Goal: Task Accomplishment & Management: Manage account settings

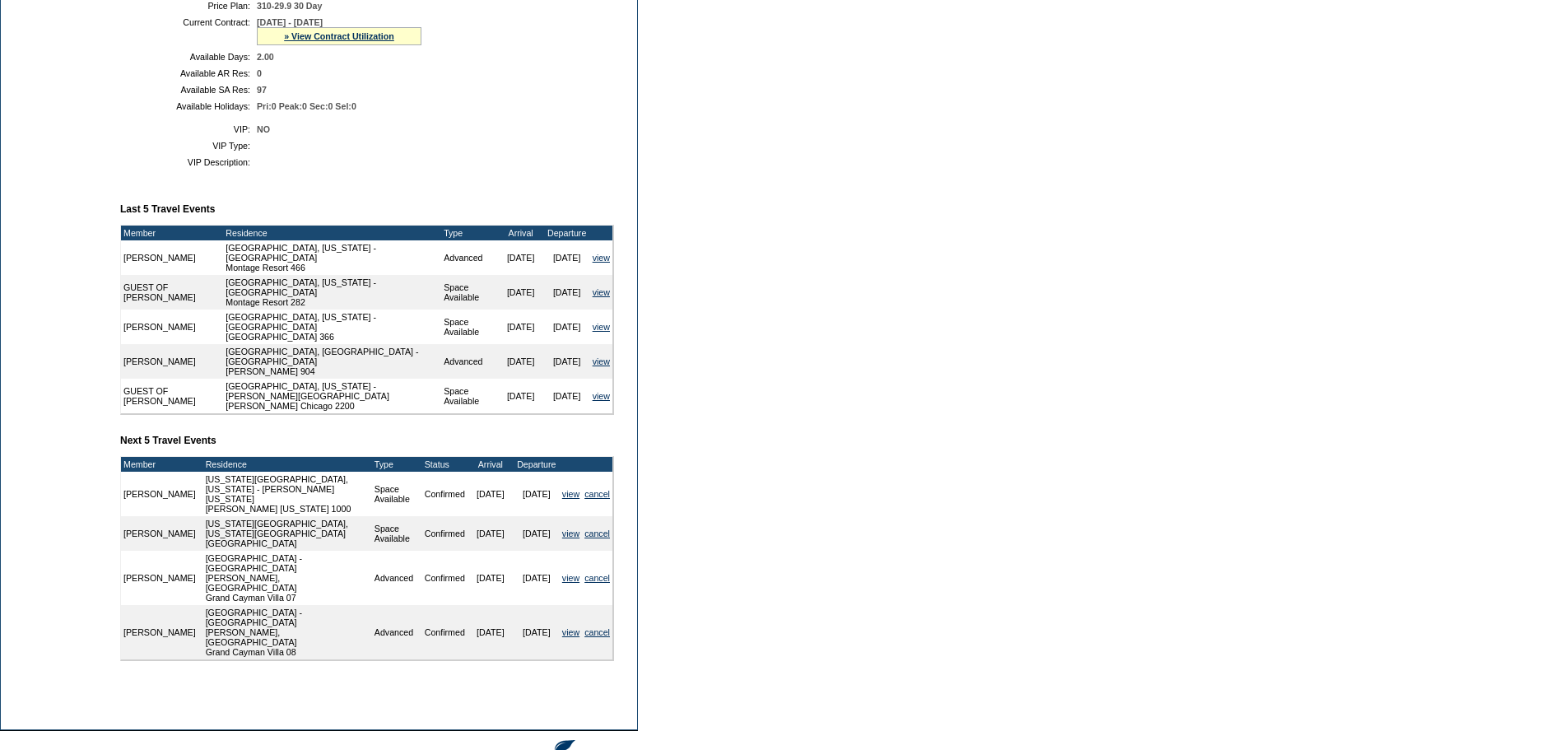
scroll to position [447, 0]
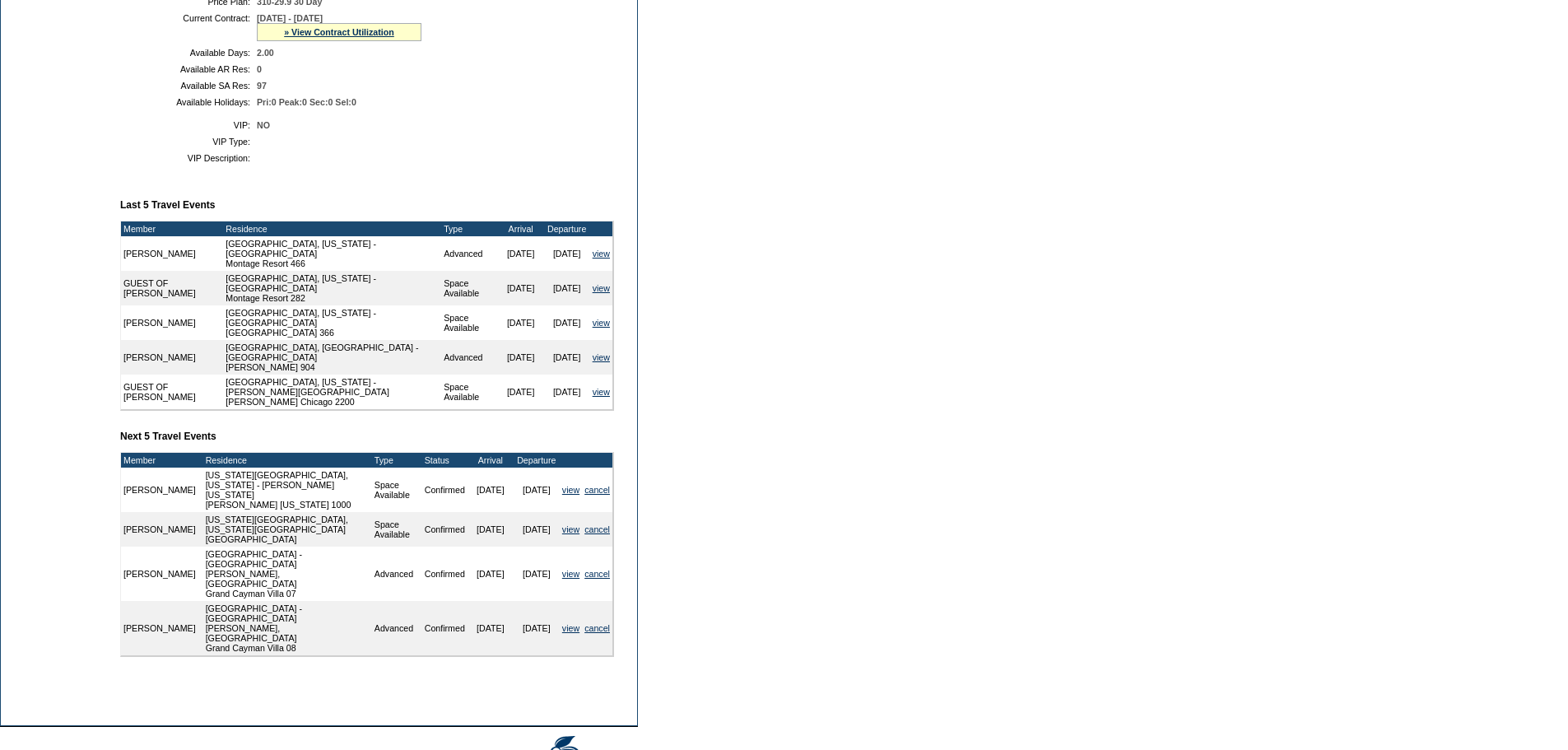
drag, startPoint x: 549, startPoint y: 632, endPoint x: 125, endPoint y: 577, distance: 427.6
click at [125, 577] on tbody "Member Residence Type Status Arrival Departure [PERSON_NAME] [US_STATE][GEOGRAP…" at bounding box center [366, 554] width 491 height 202
click at [86, 576] on td "Dashboard Personal Info Business Info Address Info Web Access Notes Current Res…" at bounding box center [56, 213] width 111 height 1004
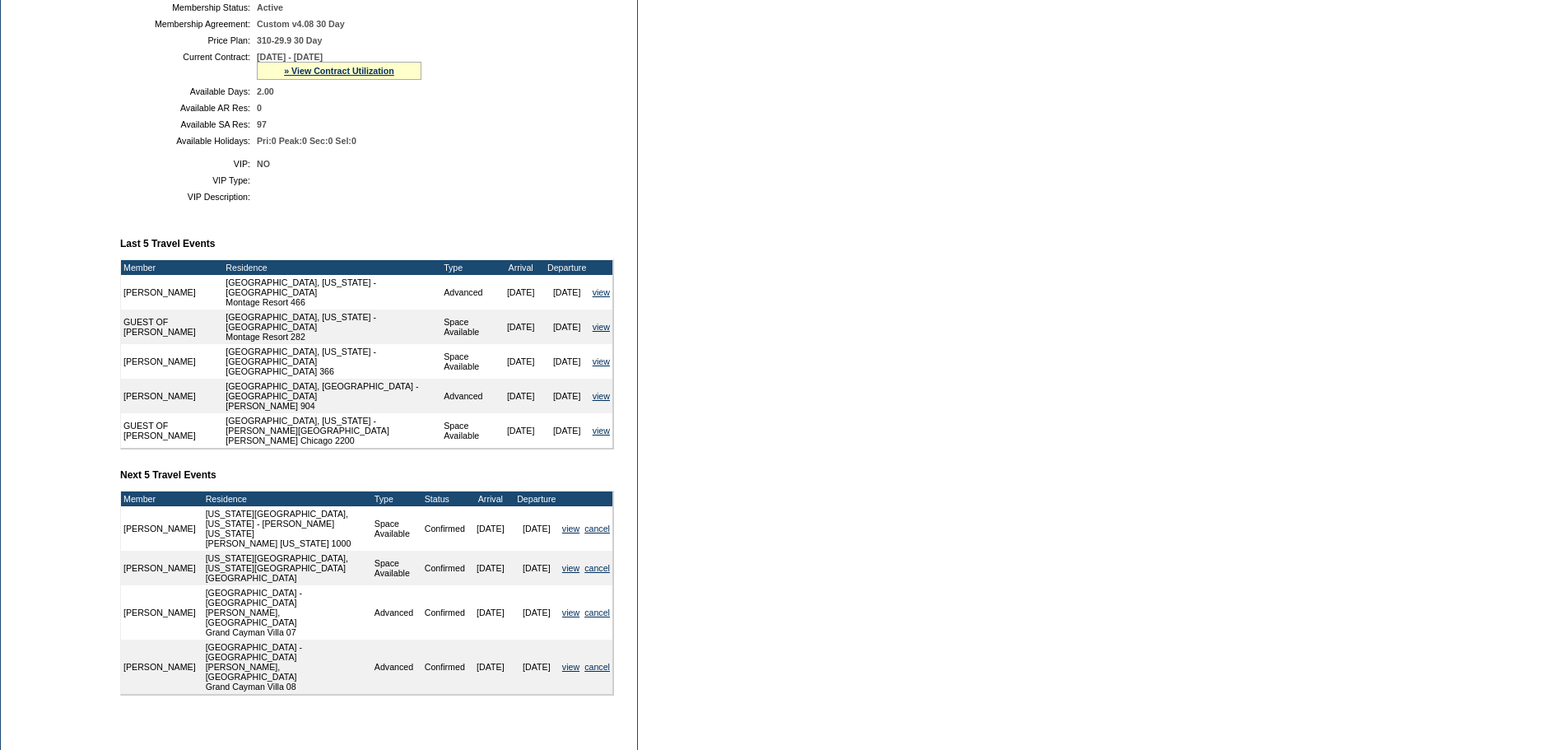
scroll to position [412, 0]
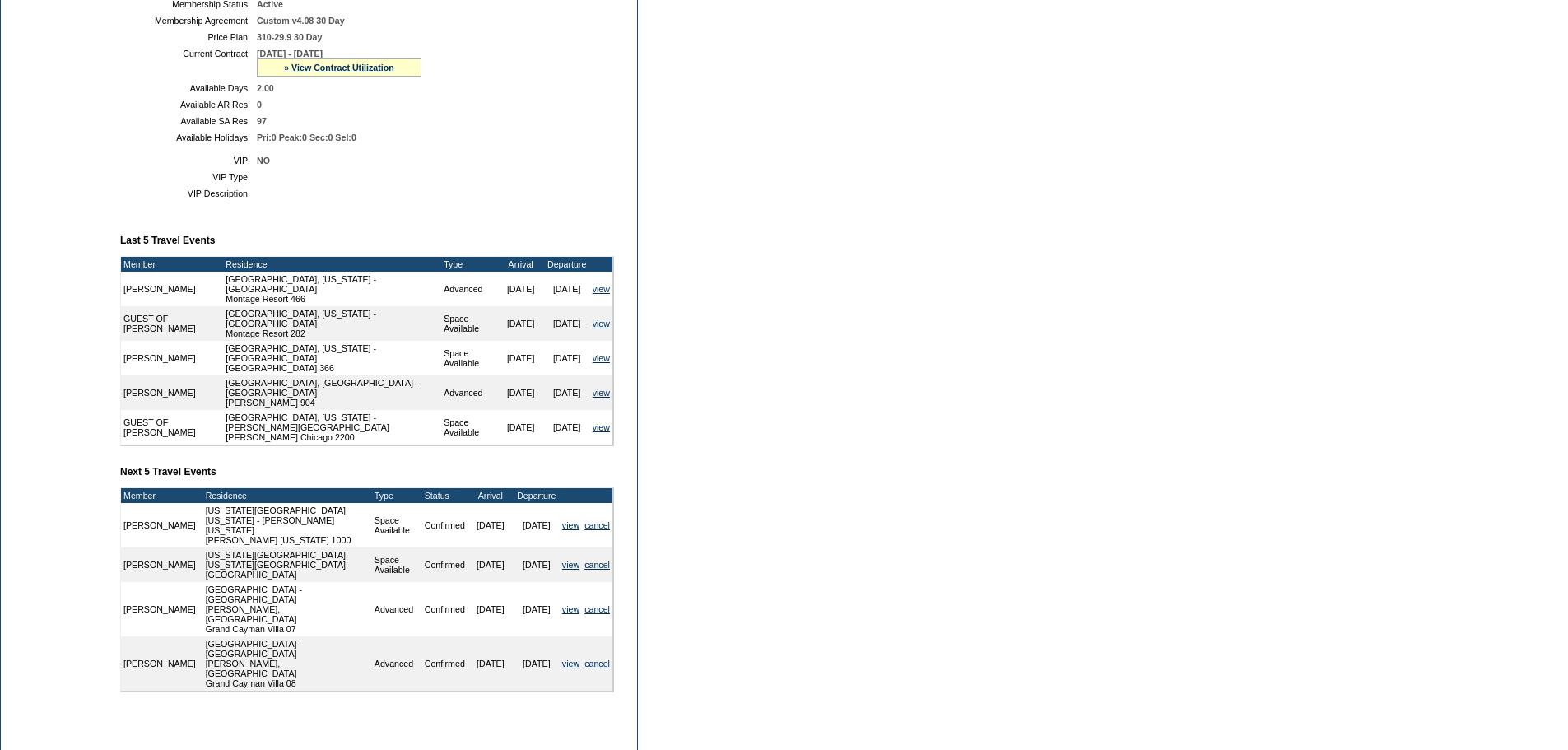
drag, startPoint x: 317, startPoint y: 365, endPoint x: 123, endPoint y: 318, distance: 199.6
click at [123, 318] on tbody "Member Residence Type Arrival Departure [PERSON_NAME] [GEOGRAPHIC_DATA], [US_ST…" at bounding box center [366, 351] width 491 height 188
click at [127, 306] on td "[PERSON_NAME]" at bounding box center [172, 289] width 102 height 35
drag, startPoint x: 135, startPoint y: 306, endPoint x: 609, endPoint y: 362, distance: 477.3
click at [609, 362] on tbody "Member Residence Type Arrival Departure [PERSON_NAME] [GEOGRAPHIC_DATA], [US_ST…" at bounding box center [366, 351] width 491 height 188
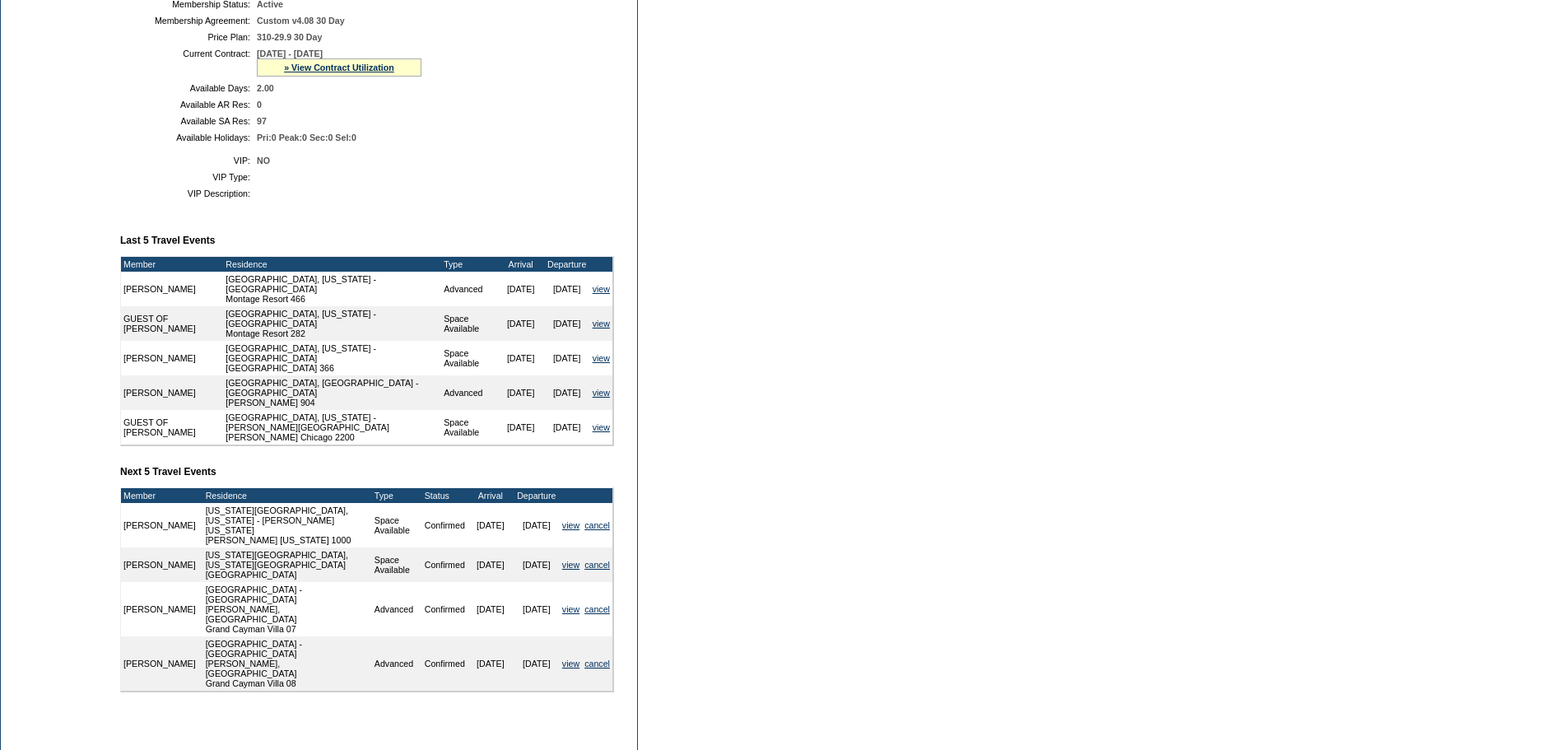
click at [629, 374] on td at bounding box center [632, 249] width 8 height 1004
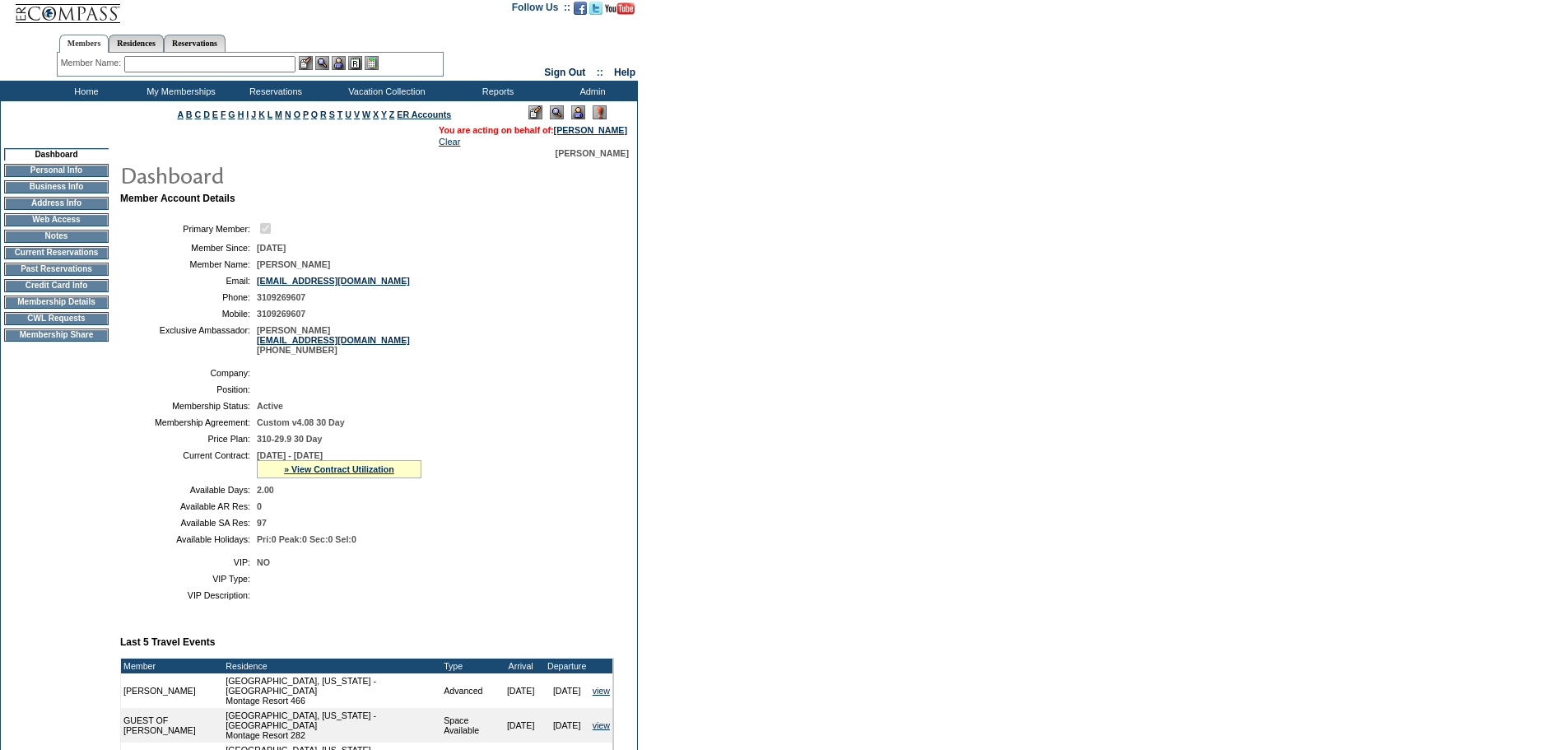
scroll to position [0, 0]
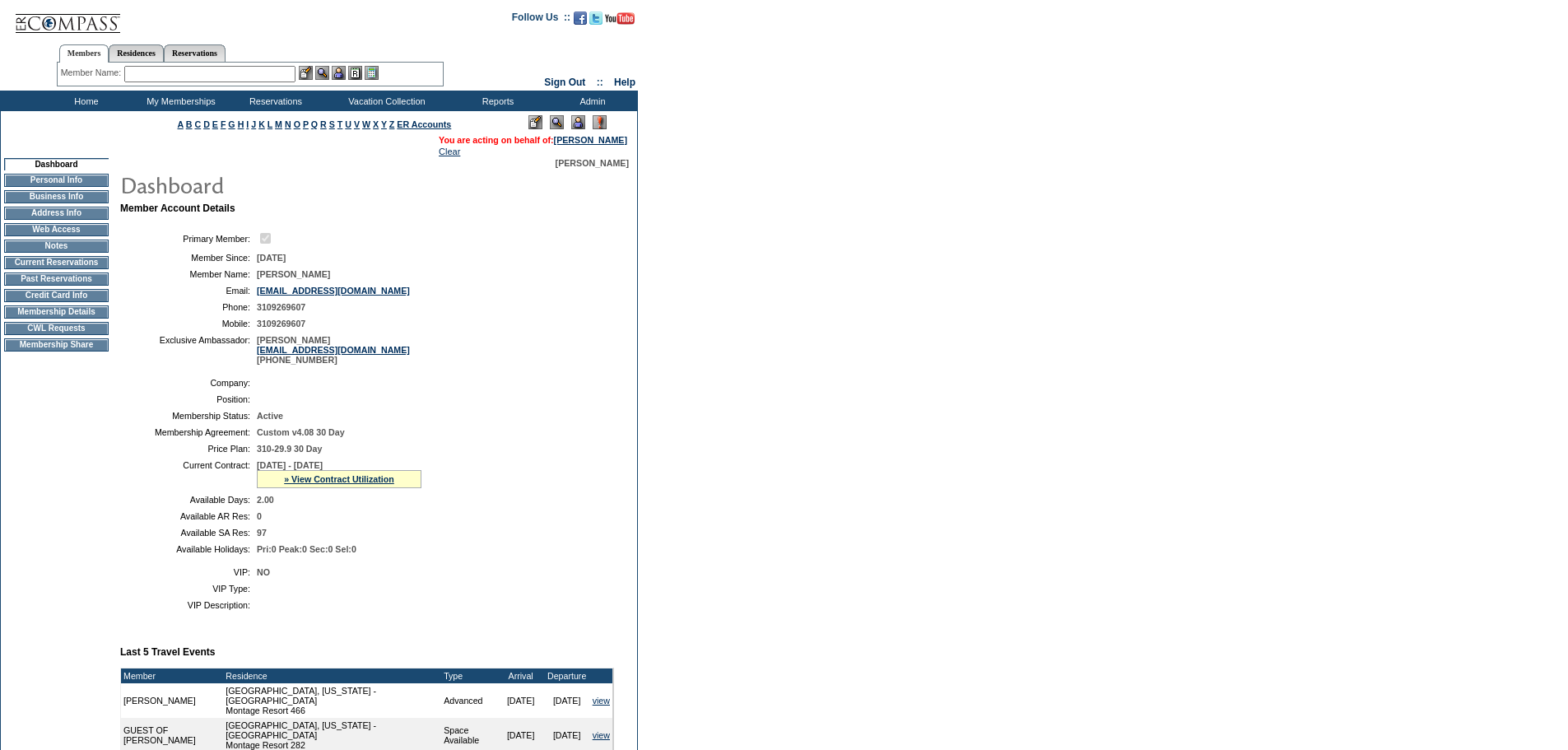
click at [866, 371] on form "Follow Us ::" at bounding box center [784, 628] width 1568 height 1256
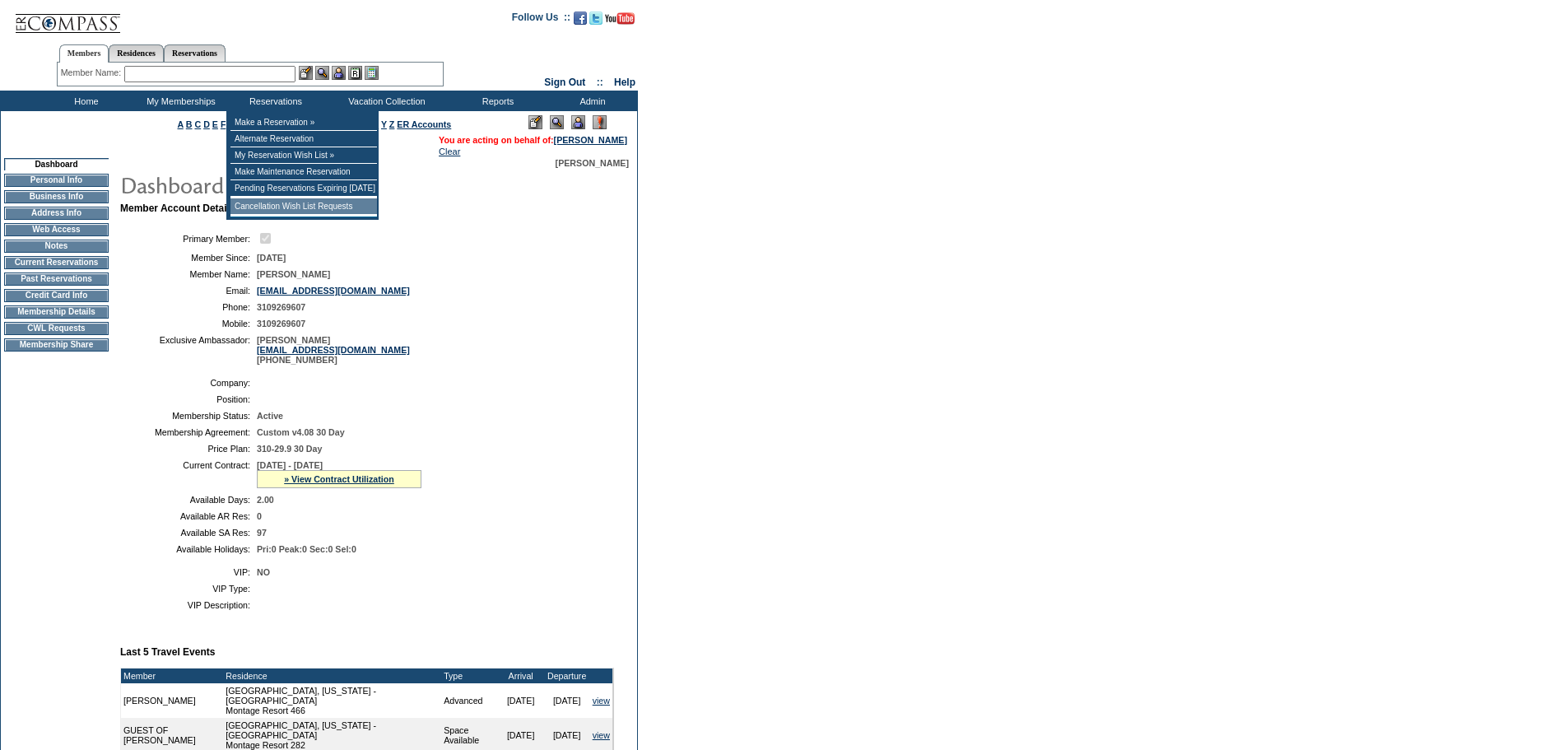
click at [302, 204] on td "Cancellation Wish List Requests" at bounding box center [303, 207] width 147 height 16
